Goal: Task Accomplishment & Management: Manage account settings

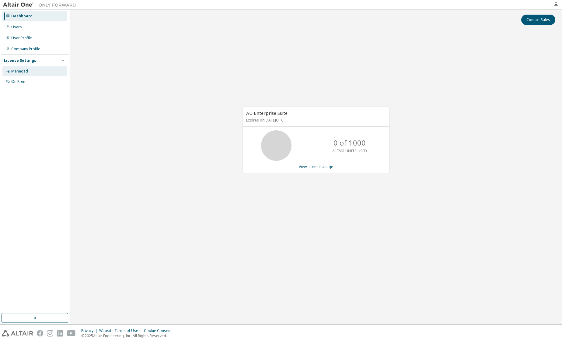
click at [23, 71] on div "Managed" at bounding box center [19, 71] width 17 height 5
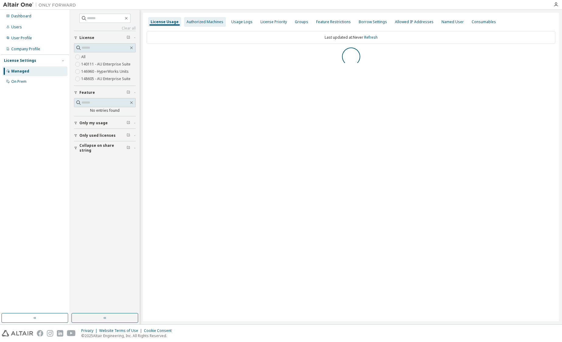
click at [200, 24] on div "Authorized Machines" at bounding box center [205, 21] width 37 height 5
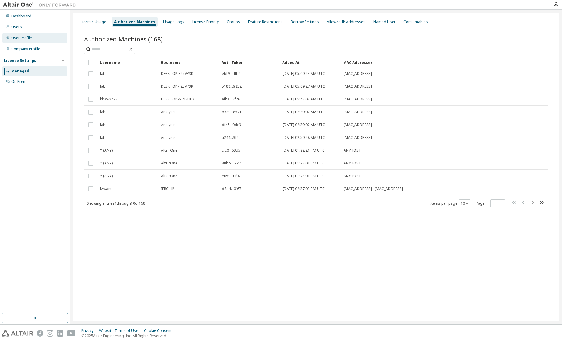
click at [22, 40] on div "User Profile" at bounding box center [21, 38] width 21 height 5
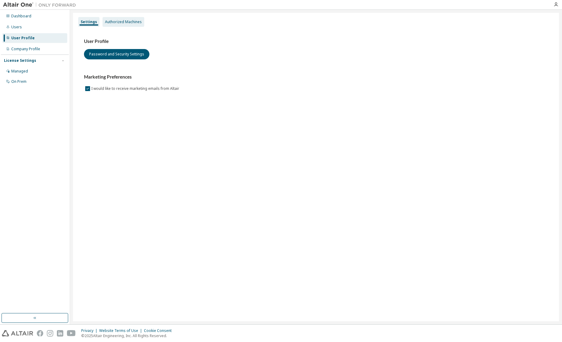
click at [119, 23] on div "Authorized Machines" at bounding box center [123, 21] width 37 height 5
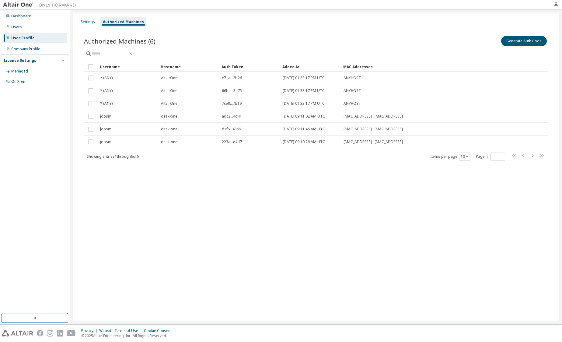
click at [189, 211] on div "Settings Authorized Machines Authorized Machines (6) Generate Auth Code Clear L…" at bounding box center [316, 167] width 486 height 308
click at [183, 206] on div "Settings Authorized Machines Authorized Machines (6) Generate Auth Code Clear L…" at bounding box center [316, 167] width 486 height 308
click at [174, 206] on div "Settings Authorized Machines Authorized Machines (6) Generate Auth Code Clear L…" at bounding box center [316, 167] width 486 height 308
click at [101, 203] on div "Settings Authorized Machines Authorized Machines (6) Generate Auth Code Clear L…" at bounding box center [316, 167] width 486 height 308
click at [28, 49] on div "Company Profile" at bounding box center [25, 49] width 29 height 5
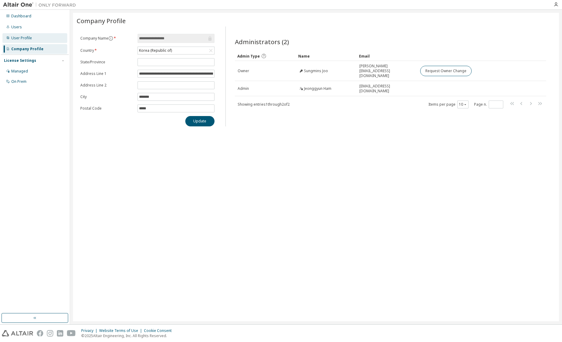
click at [16, 39] on div "User Profile" at bounding box center [21, 38] width 21 height 5
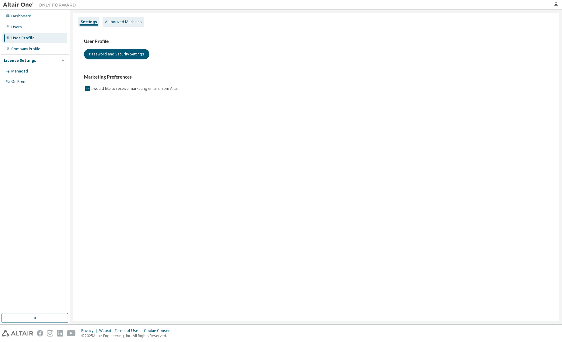
click at [126, 20] on div "Authorized Machines" at bounding box center [123, 21] width 37 height 5
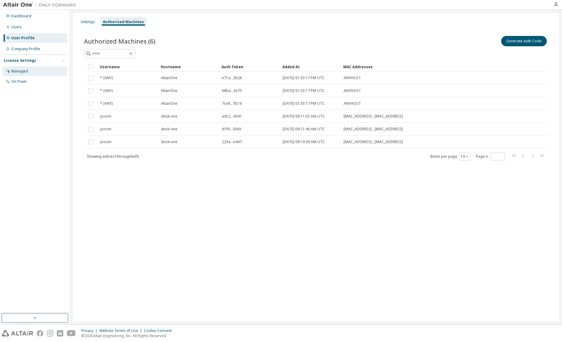
click at [24, 71] on div "Managed" at bounding box center [19, 71] width 17 height 5
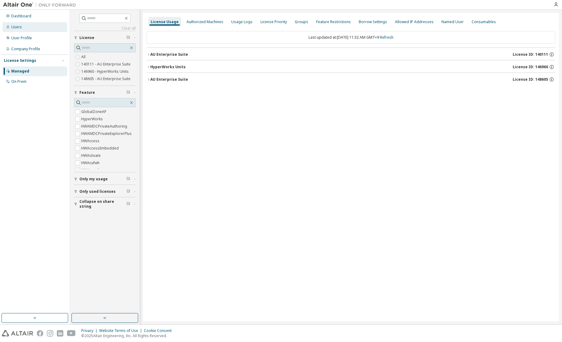
click at [17, 29] on div "Users" at bounding box center [16, 27] width 11 height 5
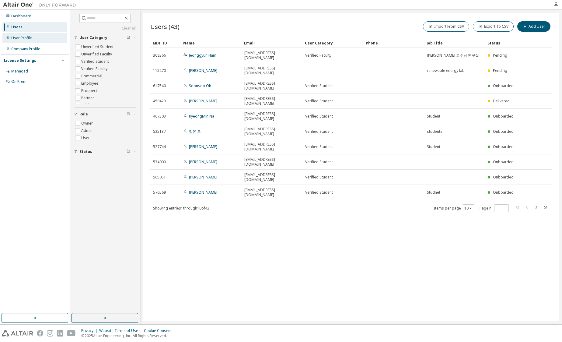
click at [21, 39] on div "User Profile" at bounding box center [21, 38] width 21 height 5
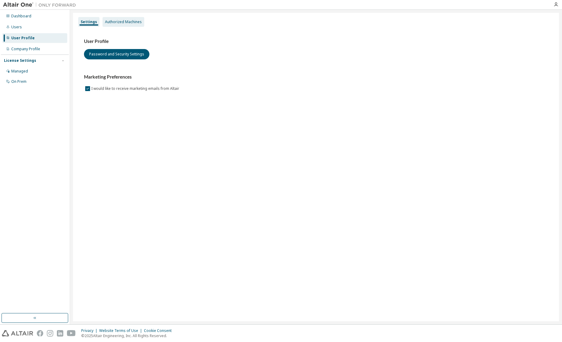
click at [120, 22] on div "Authorized Machines" at bounding box center [123, 21] width 37 height 5
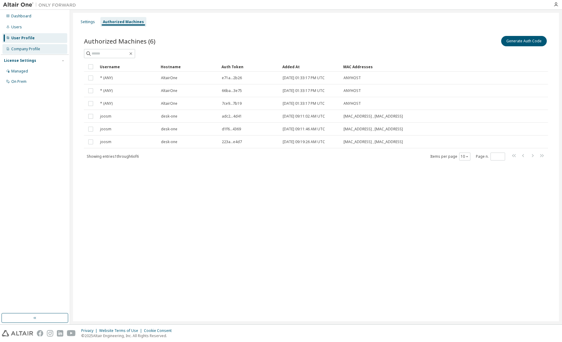
click at [16, 47] on div "Company Profile" at bounding box center [25, 49] width 29 height 5
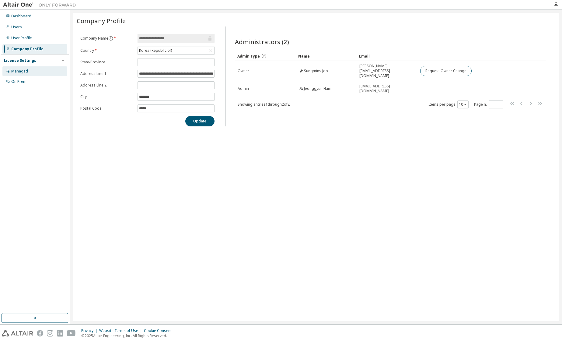
click at [21, 69] on div "Managed" at bounding box center [19, 71] width 17 height 5
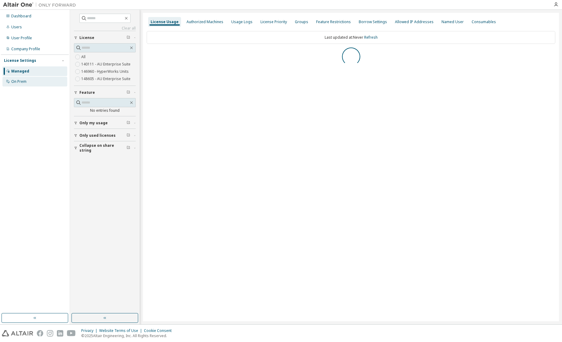
click at [17, 81] on div "On Prem" at bounding box center [18, 81] width 15 height 5
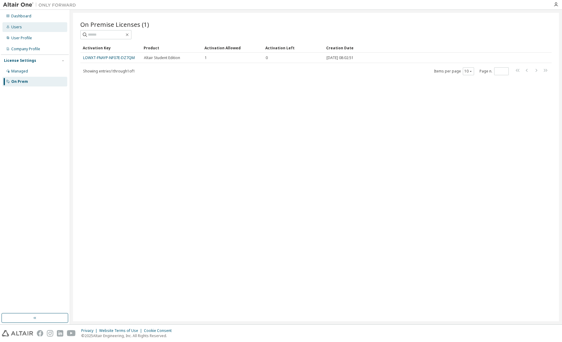
click at [21, 27] on div "Users" at bounding box center [34, 27] width 65 height 10
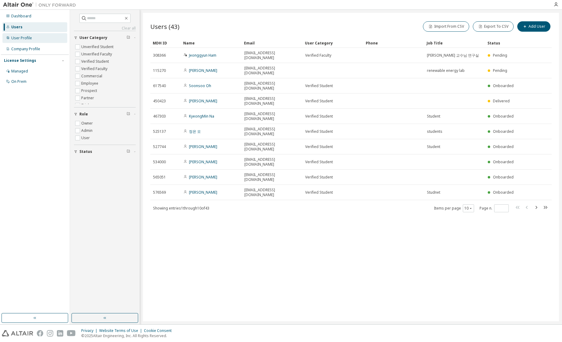
click at [17, 39] on div "User Profile" at bounding box center [21, 38] width 21 height 5
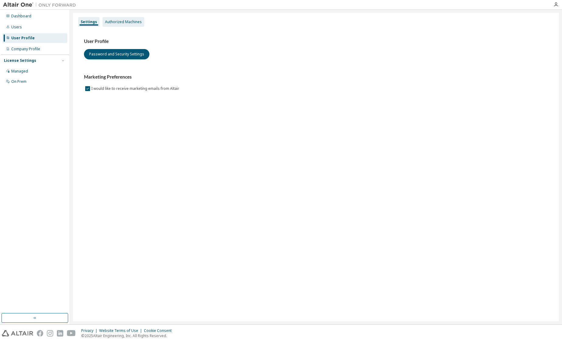
click at [120, 20] on div "Authorized Machines" at bounding box center [123, 21] width 37 height 5
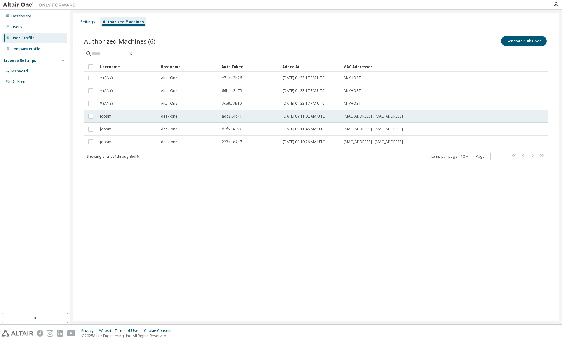
click at [119, 116] on div "joosm" at bounding box center [127, 116] width 55 height 5
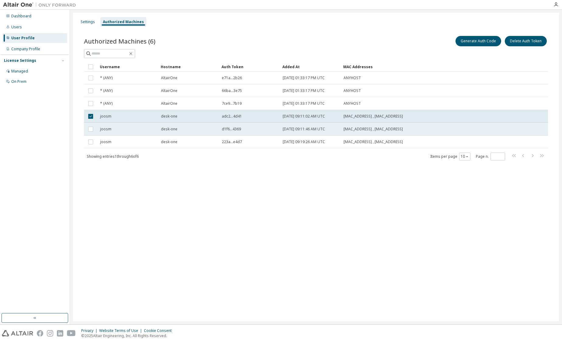
click at [257, 131] on div "d1f6...4369" at bounding box center [249, 129] width 55 height 5
click at [232, 164] on div "Authorized Machines (6) Generate Auth Code Delete Auth Token Clear Load Save Sa…" at bounding box center [316, 101] width 479 height 149
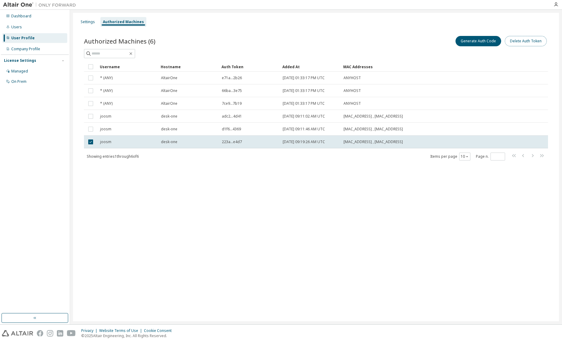
click at [525, 40] on button "Delete Auth Token" at bounding box center [526, 41] width 42 height 10
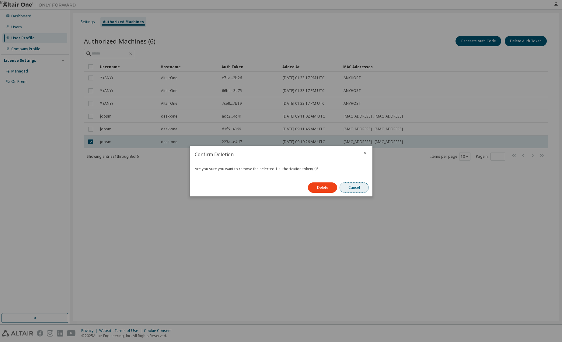
click at [351, 184] on button "Cancel" at bounding box center [354, 187] width 29 height 10
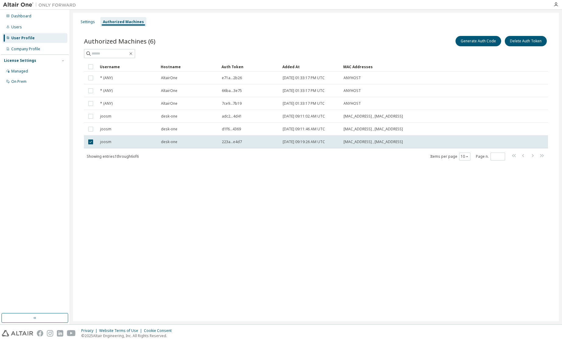
click at [372, 201] on div "Settings Authorized Machines Authorized Machines (6) Generate Auth Code Delete …" at bounding box center [316, 167] width 486 height 308
click at [316, 144] on span "[DATE] 09:19:26 AM UTC" at bounding box center [304, 141] width 42 height 5
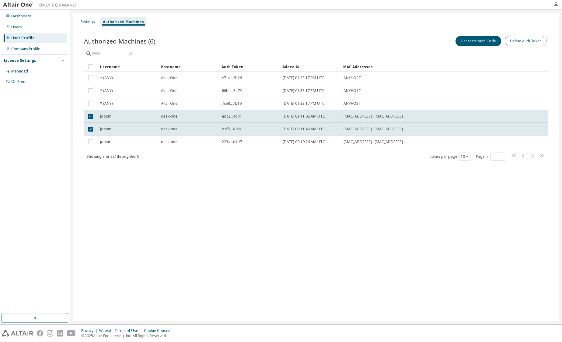
click at [528, 41] on button "Delete Auth Token" at bounding box center [526, 41] width 42 height 10
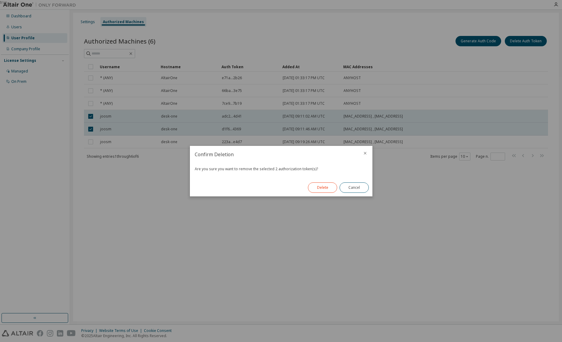
click at [318, 188] on button "Delete" at bounding box center [322, 187] width 29 height 10
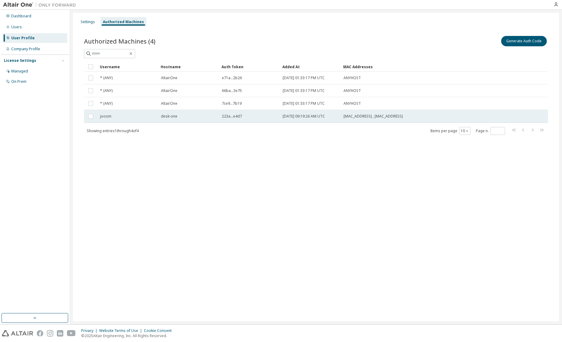
click at [189, 117] on div "desk-one" at bounding box center [188, 116] width 55 height 5
click at [475, 43] on button "Generate Auth Code" at bounding box center [479, 41] width 46 height 10
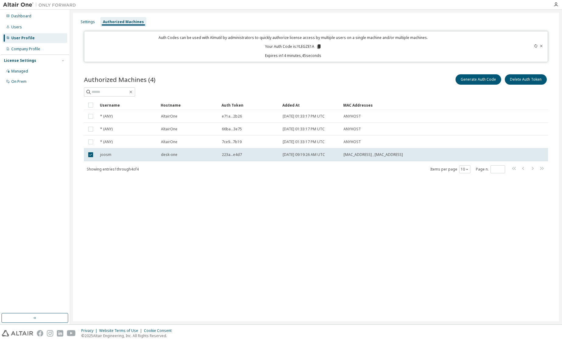
click at [542, 47] on icon at bounding box center [542, 46] width 4 height 4
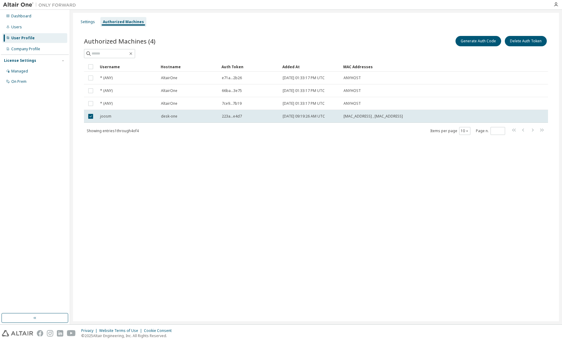
click at [287, 169] on div "Settings Authorized Machines Authorized Machines (4) Generate Auth Code Delete …" at bounding box center [316, 167] width 486 height 308
click at [289, 187] on div "Settings Authorized Machines Authorized Machines (4) Generate Auth Code Delete …" at bounding box center [316, 167] width 486 height 308
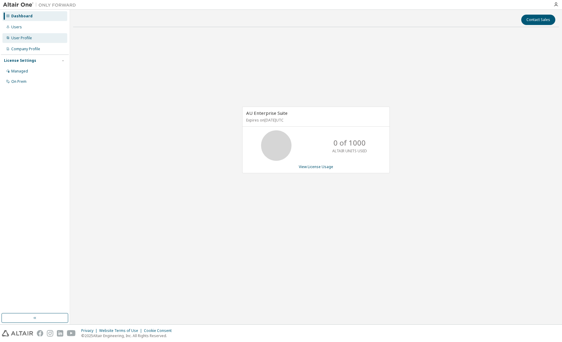
click at [26, 39] on div "User Profile" at bounding box center [21, 38] width 21 height 5
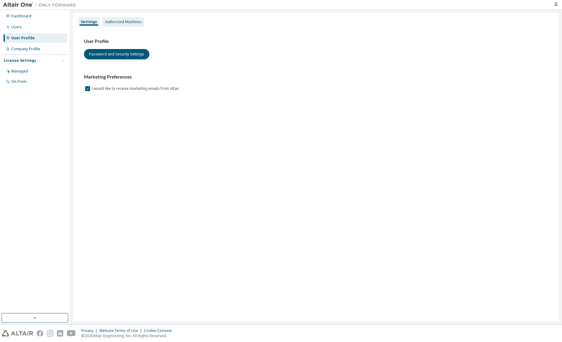
click at [116, 23] on div "Authorized Machines" at bounding box center [123, 21] width 37 height 5
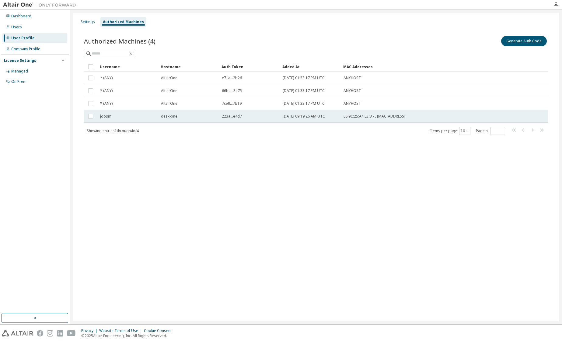
click at [124, 118] on div "joosm" at bounding box center [127, 116] width 55 height 5
